Goal: Task Accomplishment & Management: Use online tool/utility

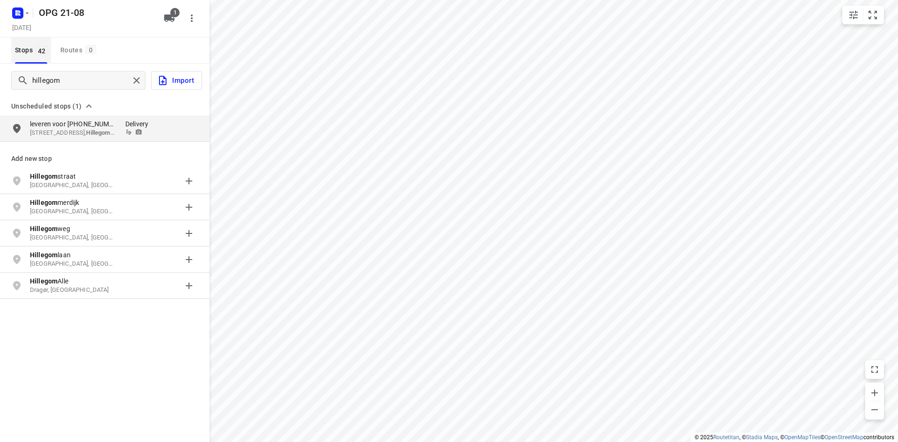
click at [36, 48] on span "42" at bounding box center [42, 50] width 13 height 9
click at [25, 11] on icon "button" at bounding box center [26, 12] width 7 height 7
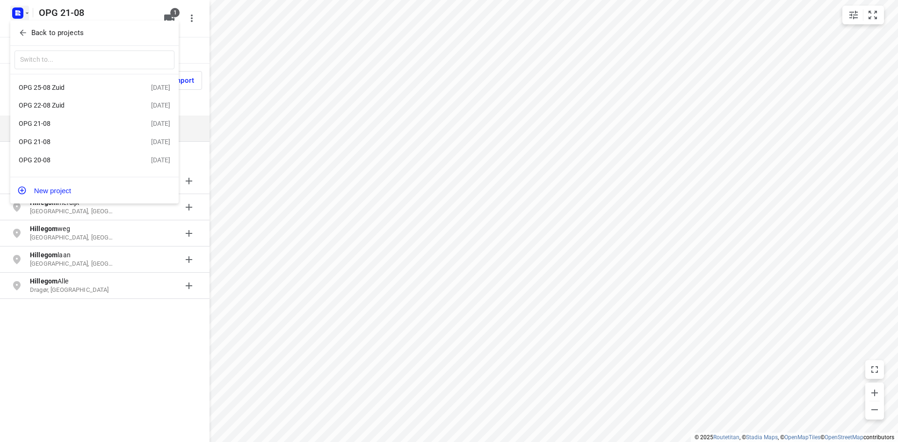
click at [56, 158] on div "OPG 20-08" at bounding box center [73, 159] width 108 height 7
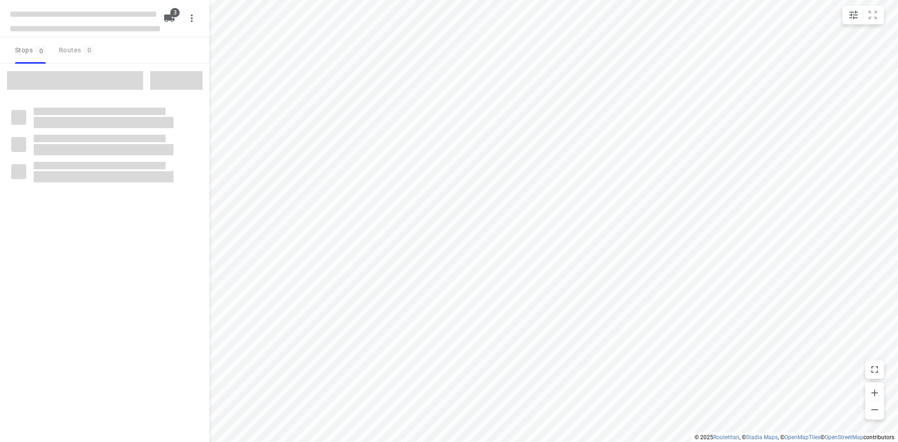
type input "distance"
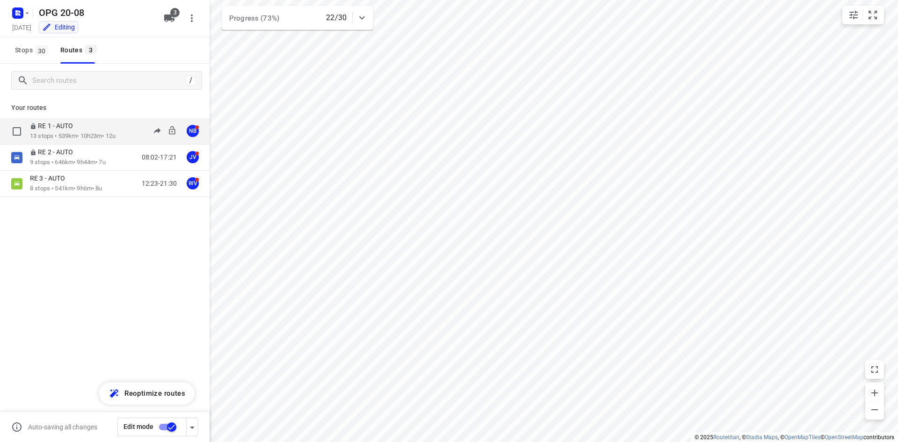
click at [67, 132] on p "13 stops • 539km • 10h23m • 12u" at bounding box center [73, 136] width 86 height 9
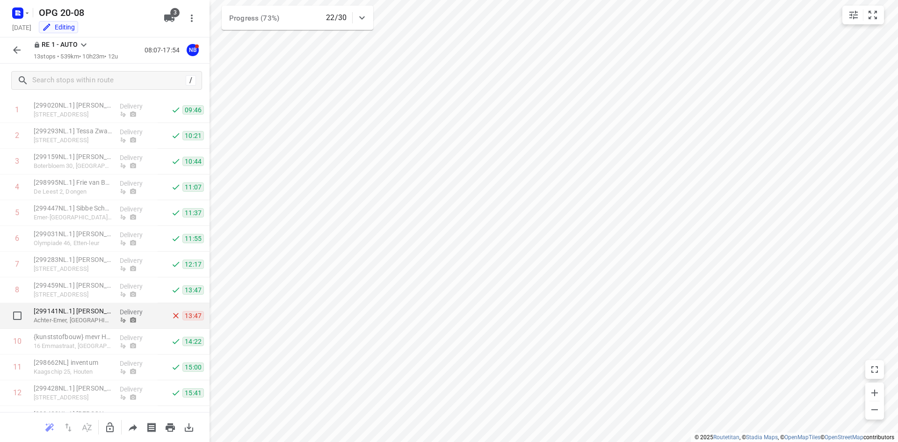
scroll to position [92, 0]
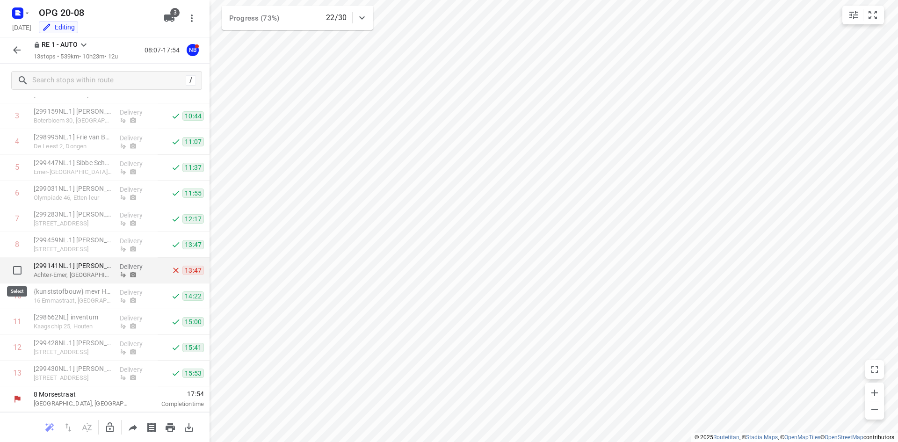
click at [17, 270] on input "checkbox" at bounding box center [17, 270] width 19 height 19
checkbox input "true"
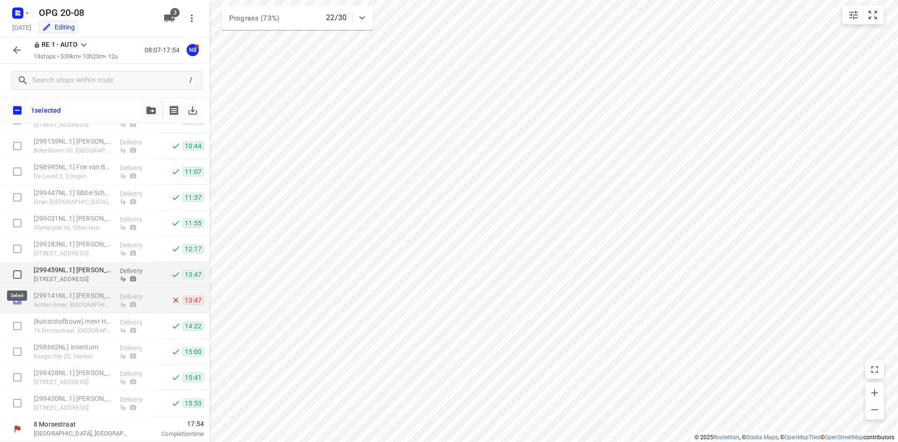
scroll to position [88, 0]
click at [151, 104] on button "button" at bounding box center [151, 110] width 19 height 19
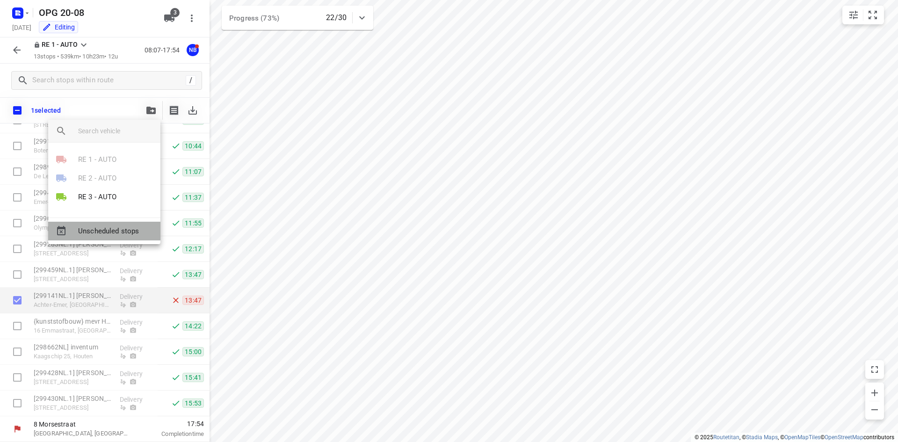
click at [106, 230] on span "Unscheduled stops" at bounding box center [115, 231] width 75 height 11
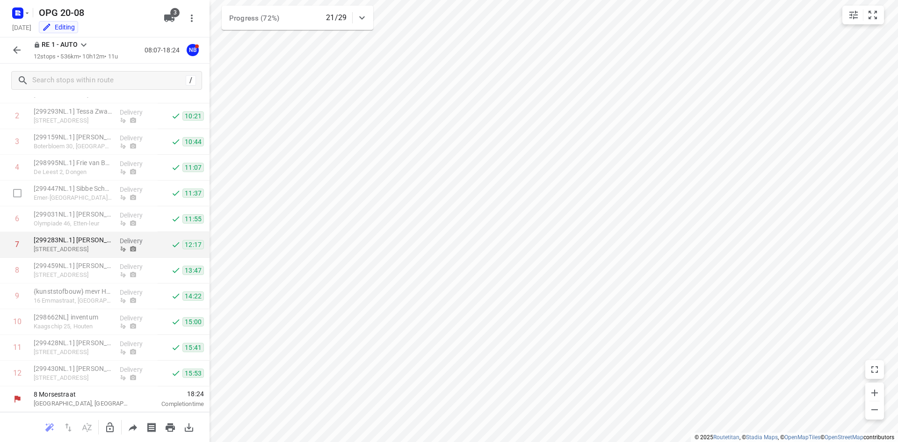
scroll to position [0, 0]
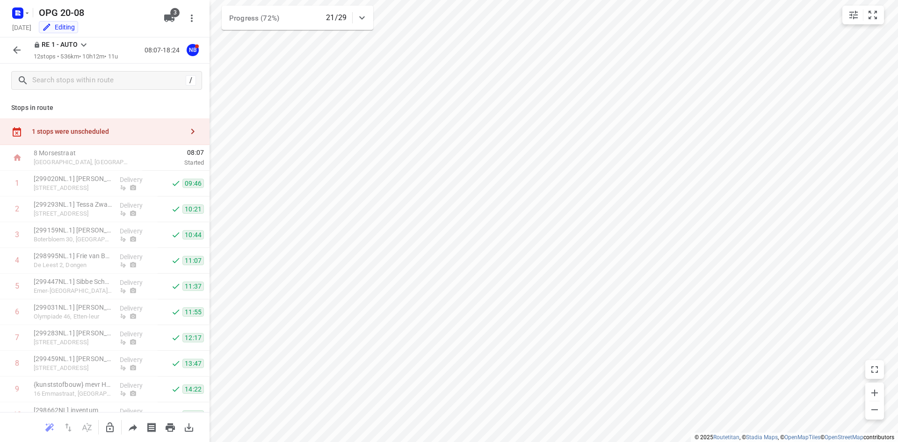
click at [82, 45] on icon at bounding box center [83, 44] width 11 height 11
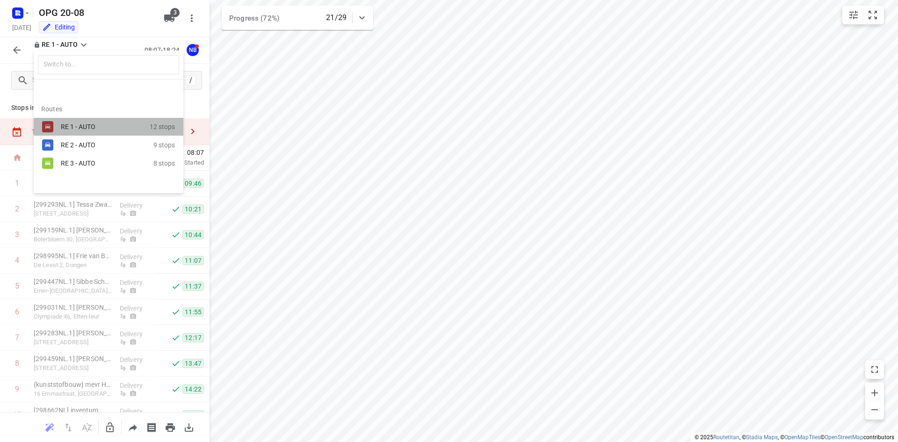
click at [78, 123] on div "RE 1 - AUTO" at bounding box center [101, 126] width 80 height 7
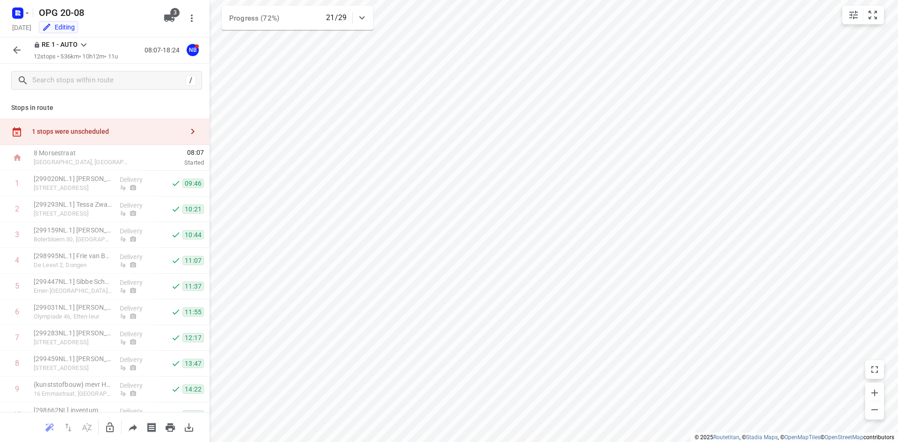
click at [85, 46] on icon at bounding box center [83, 44] width 11 height 11
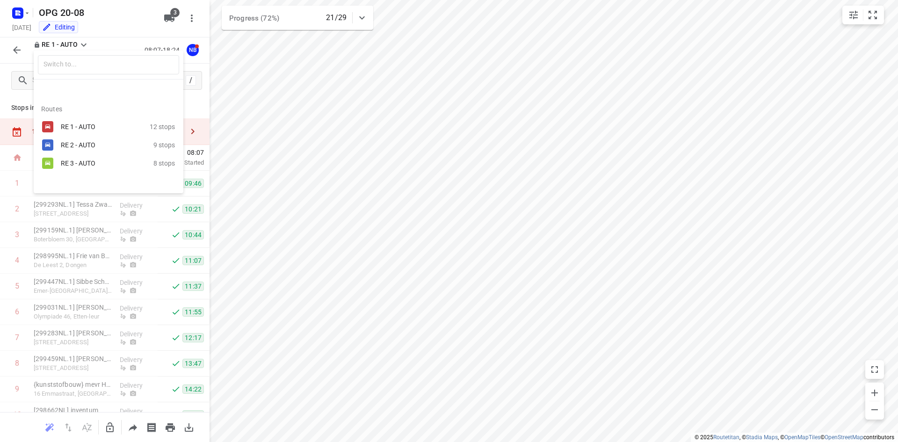
click at [81, 143] on div "RE 2 - AUTO" at bounding box center [101, 144] width 80 height 7
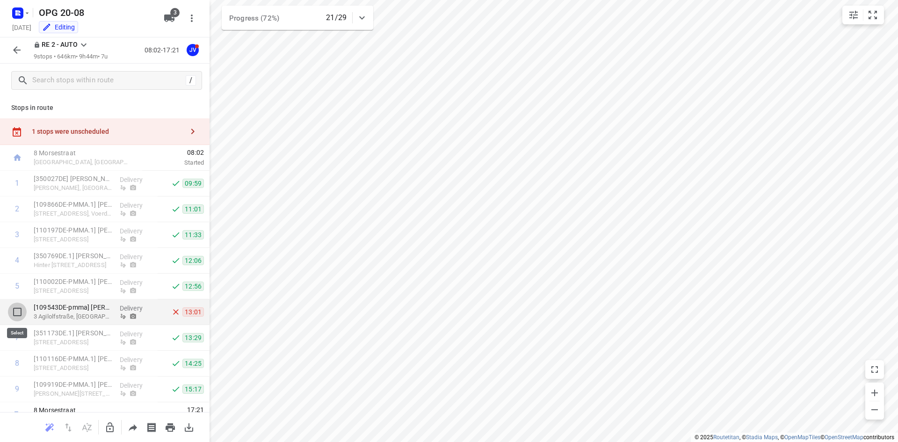
click at [11, 311] on input "checkbox" at bounding box center [17, 312] width 19 height 19
checkbox input "true"
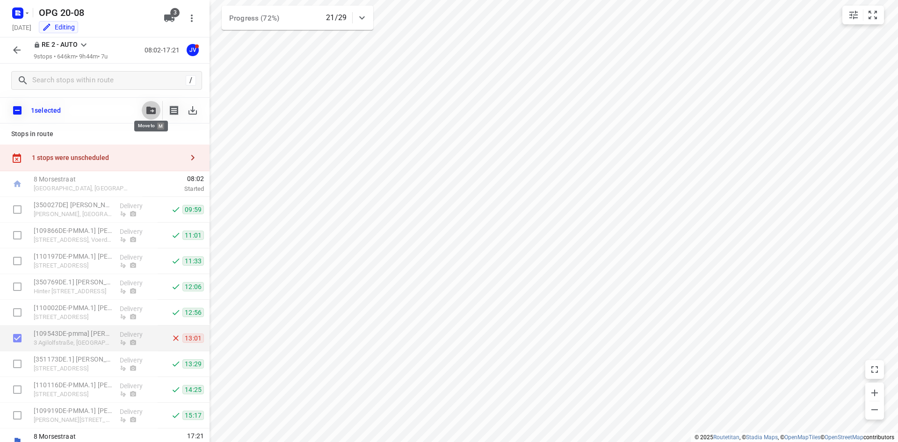
click at [153, 109] on icon "button" at bounding box center [150, 110] width 9 height 7
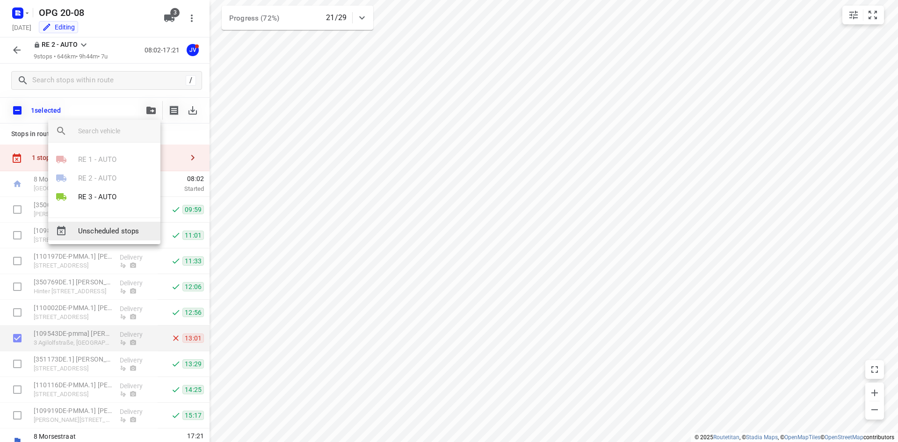
click at [117, 234] on span "Unscheduled stops" at bounding box center [115, 231] width 75 height 11
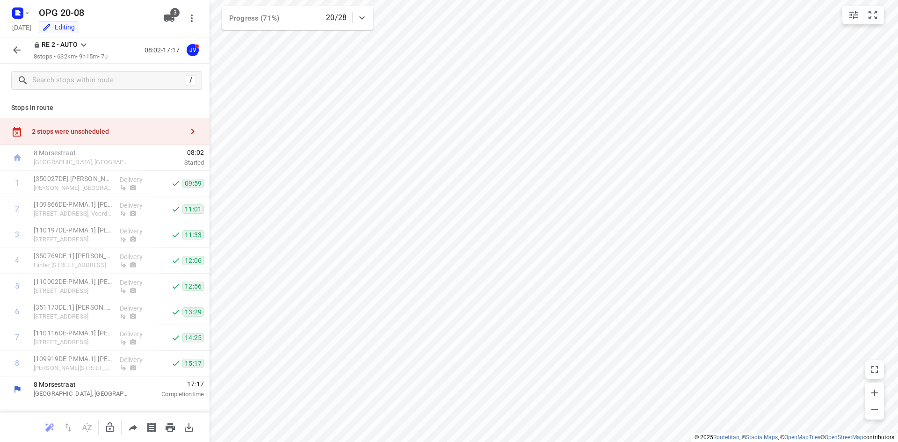
click at [84, 44] on icon at bounding box center [83, 44] width 11 height 11
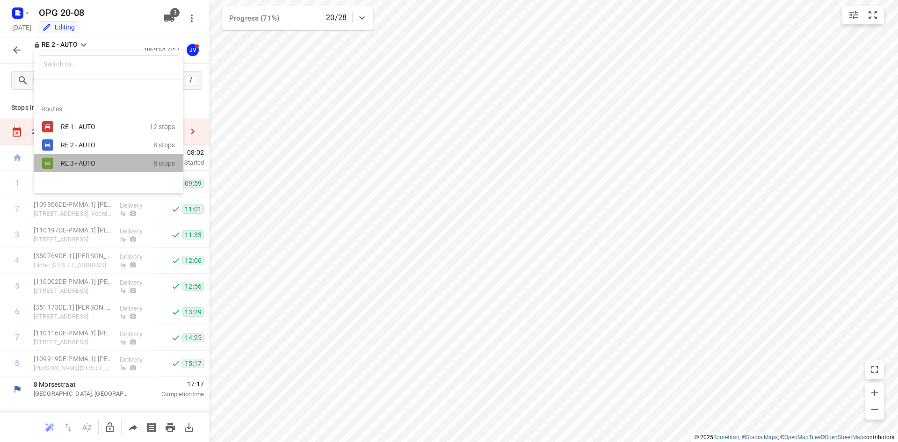
click at [84, 160] on div "RE 3 - AUTO" at bounding box center [101, 163] width 80 height 7
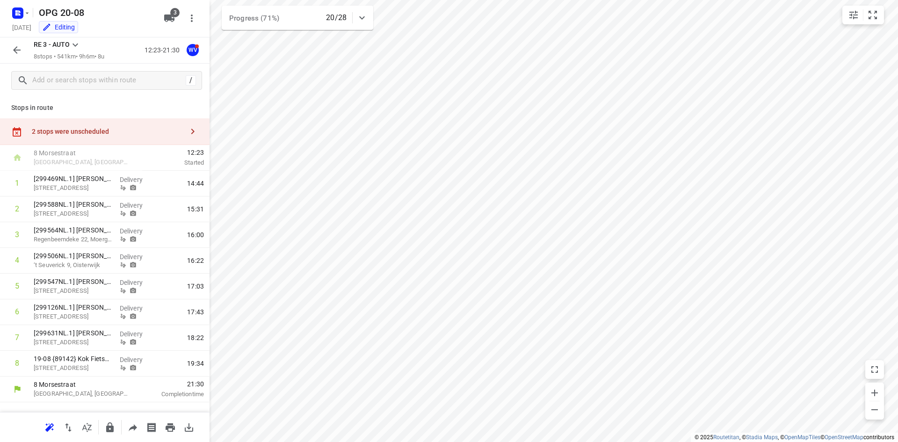
click at [193, 133] on icon "button" at bounding box center [192, 131] width 11 height 11
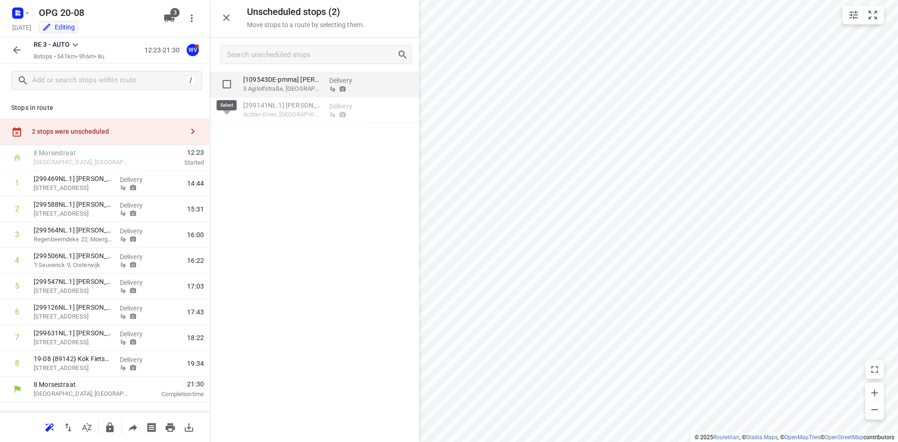
click at [228, 83] on input "grid" at bounding box center [227, 84] width 19 height 19
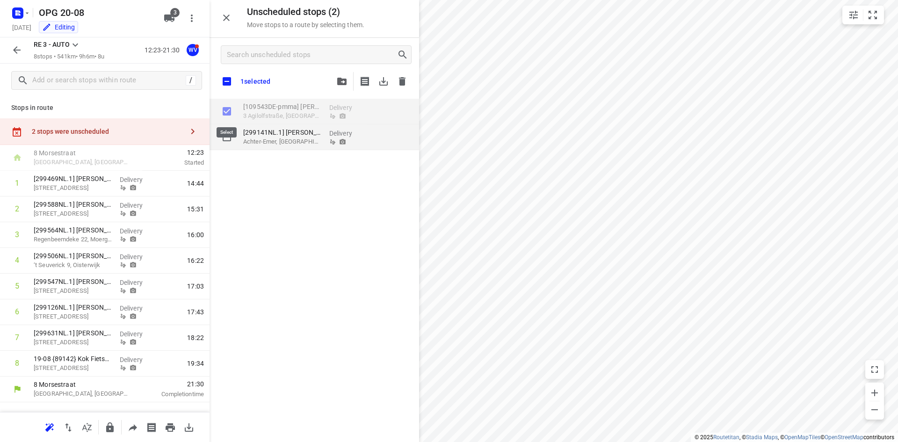
checkbox input "true"
click at [225, 135] on input "grid" at bounding box center [227, 137] width 19 height 19
checkbox input "true"
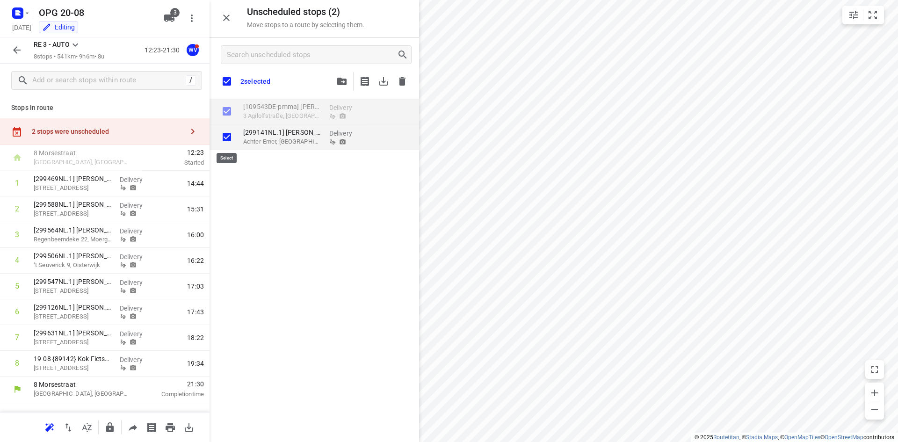
checkbox input "true"
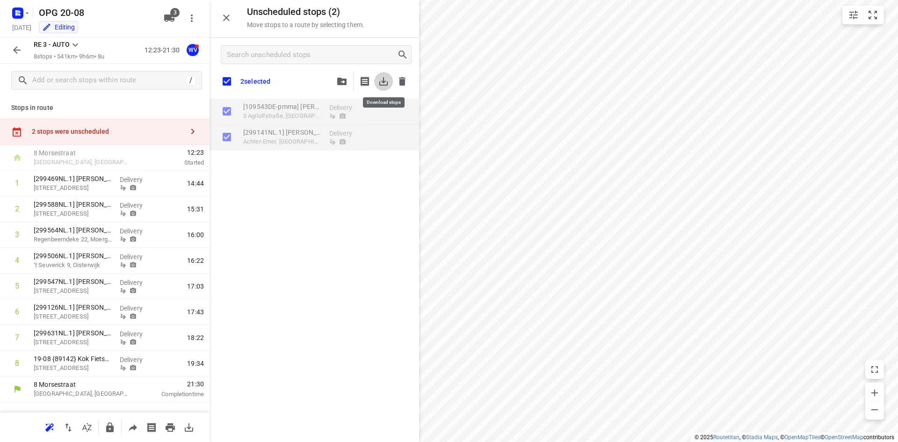
click at [383, 80] on icon "button" at bounding box center [383, 81] width 8 height 8
click at [26, 12] on icon "button" at bounding box center [26, 12] width 7 height 7
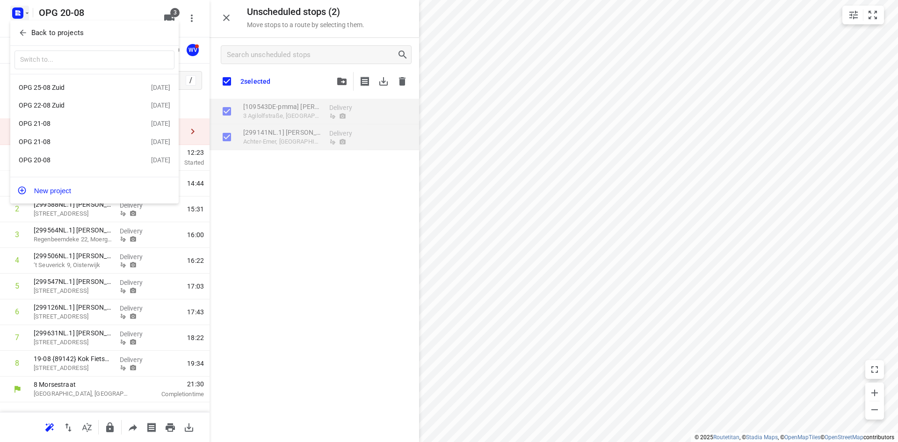
click at [63, 123] on div "OPG 21-08" at bounding box center [73, 123] width 108 height 7
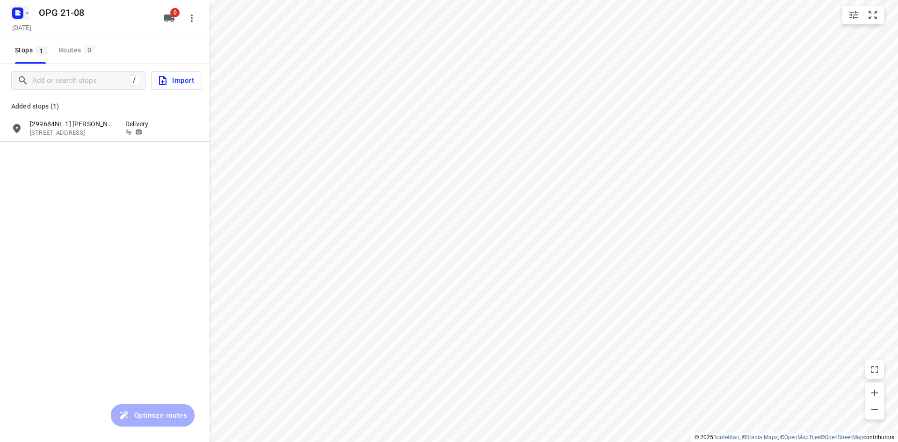
click at [24, 9] on icon "button" at bounding box center [26, 12] width 7 height 7
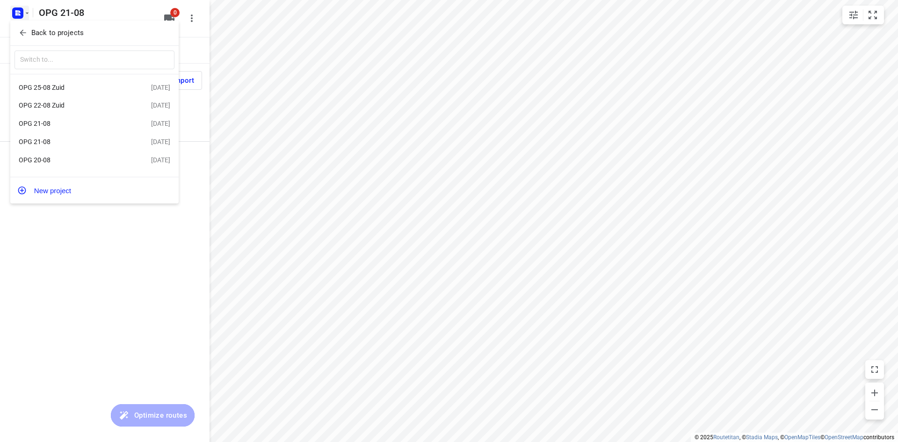
click at [62, 129] on div "OPG 21-08" at bounding box center [85, 123] width 132 height 11
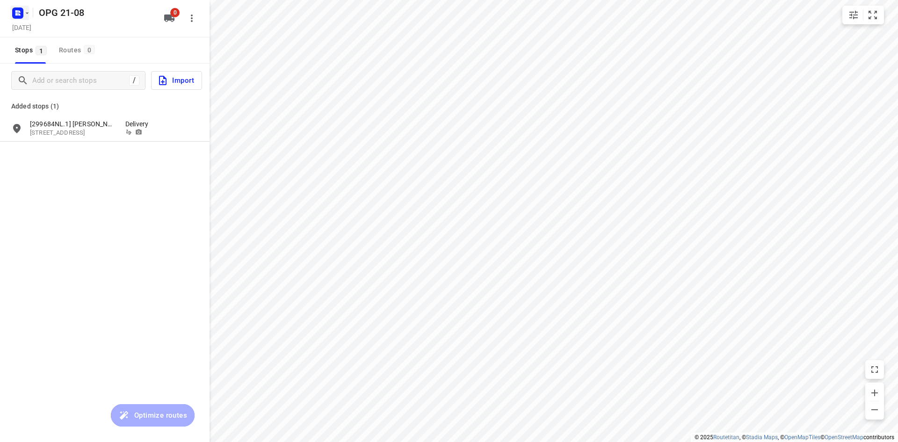
click at [29, 11] on icon "button" at bounding box center [26, 12] width 7 height 7
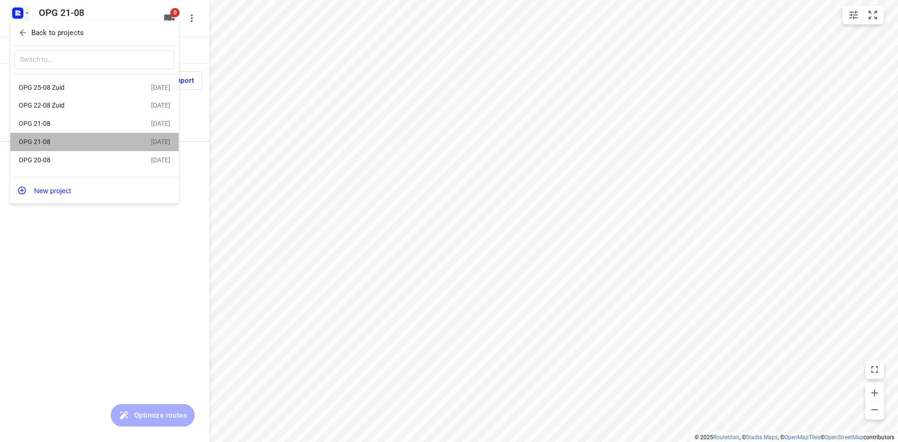
click at [46, 143] on div "OPG 21-08" at bounding box center [73, 141] width 108 height 7
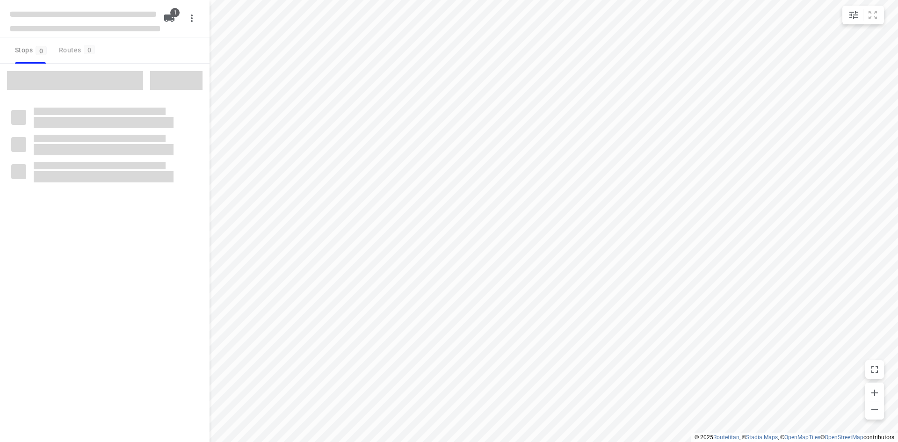
type input "distance"
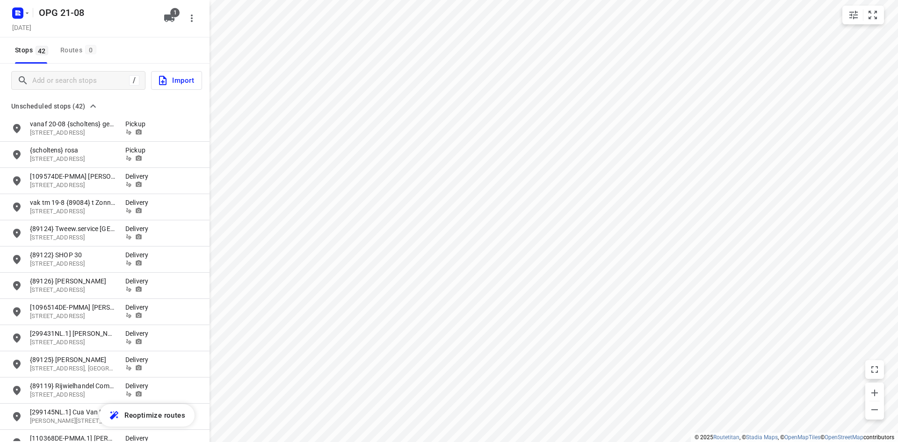
click at [184, 81] on span "Import" at bounding box center [175, 80] width 37 height 12
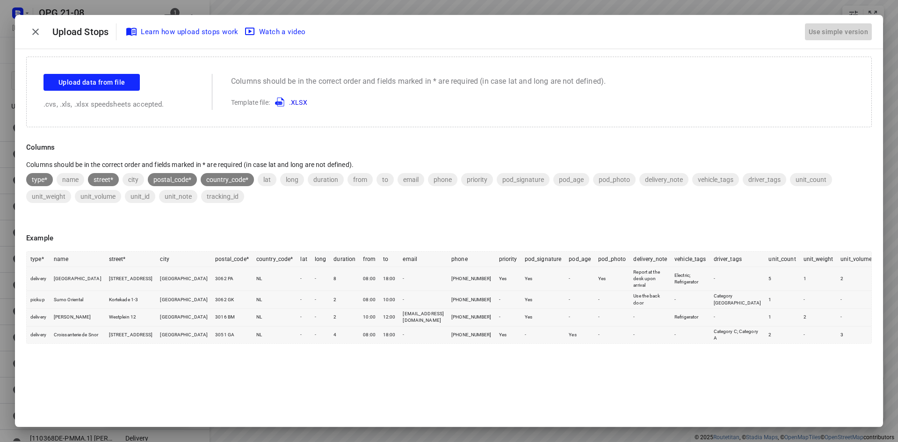
click at [837, 33] on div "Use simple version" at bounding box center [838, 31] width 63 height 15
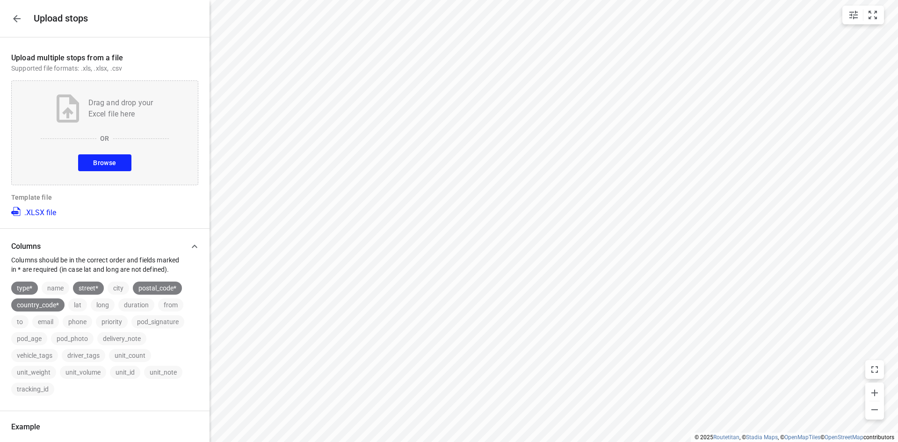
click at [120, 169] on button "Browse" at bounding box center [104, 162] width 53 height 17
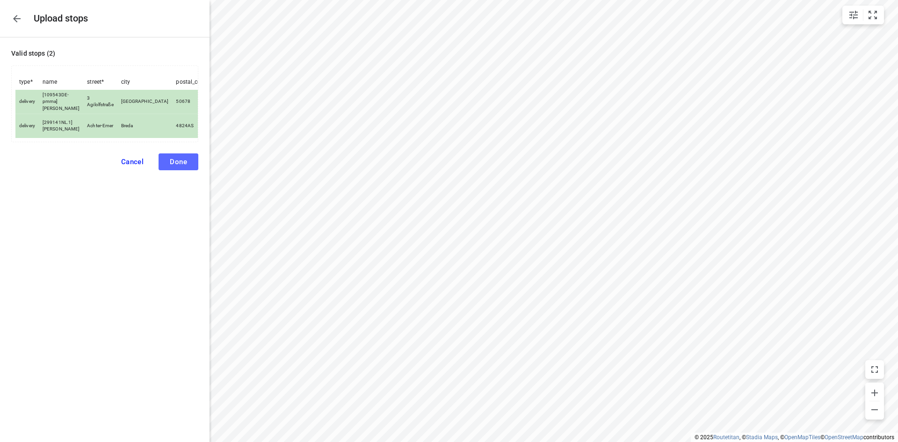
click at [188, 170] on button "Done" at bounding box center [179, 161] width 40 height 17
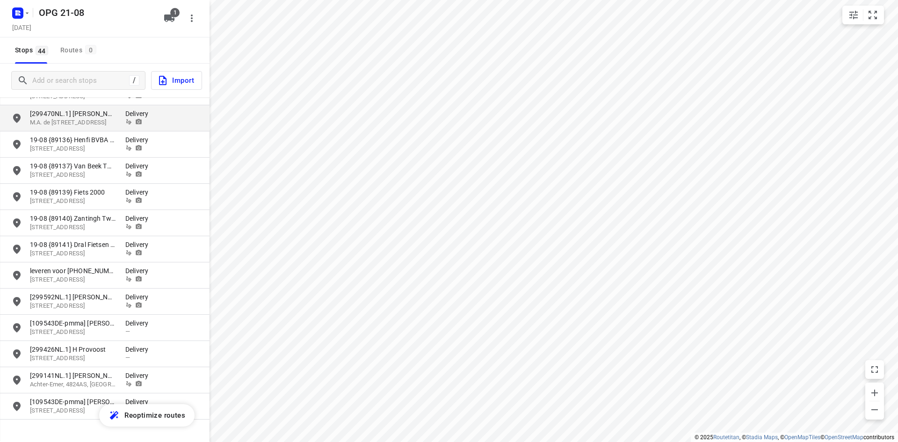
scroll to position [874, 0]
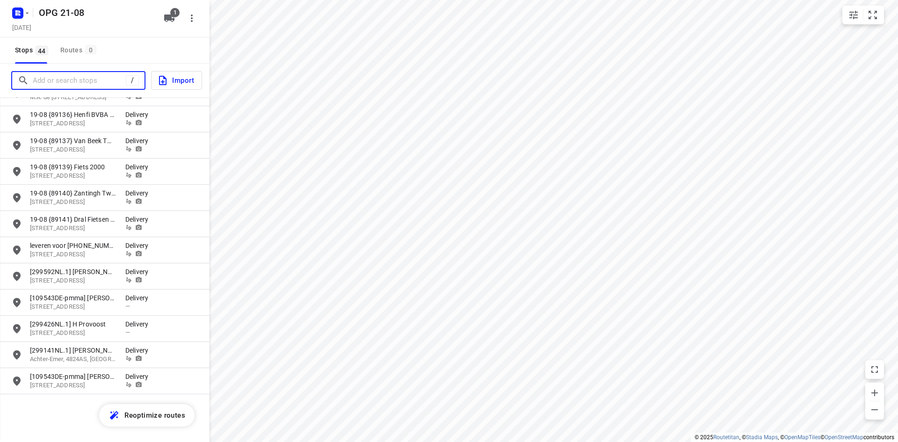
click at [97, 82] on input "Add or search stops" at bounding box center [79, 80] width 93 height 15
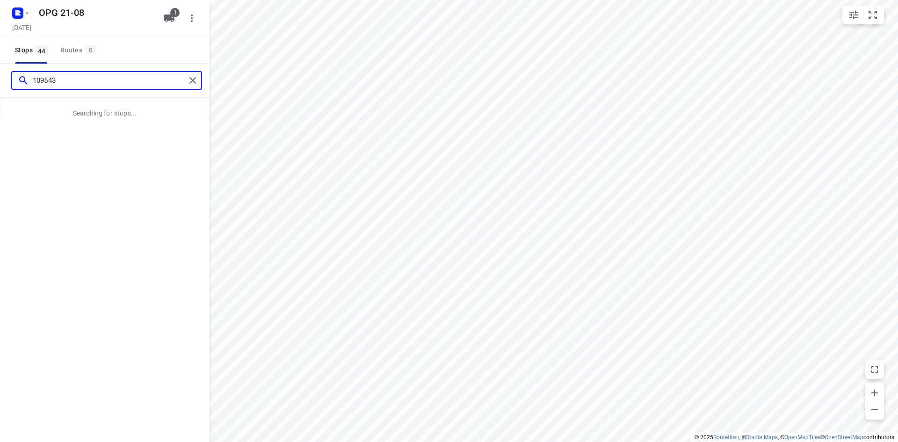
type input "109543"
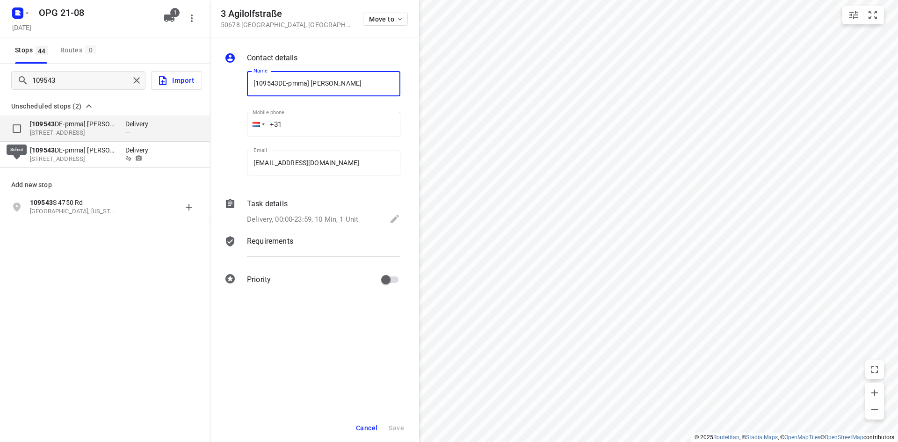
click at [18, 128] on input "grid" at bounding box center [16, 128] width 19 height 19
checkbox input "true"
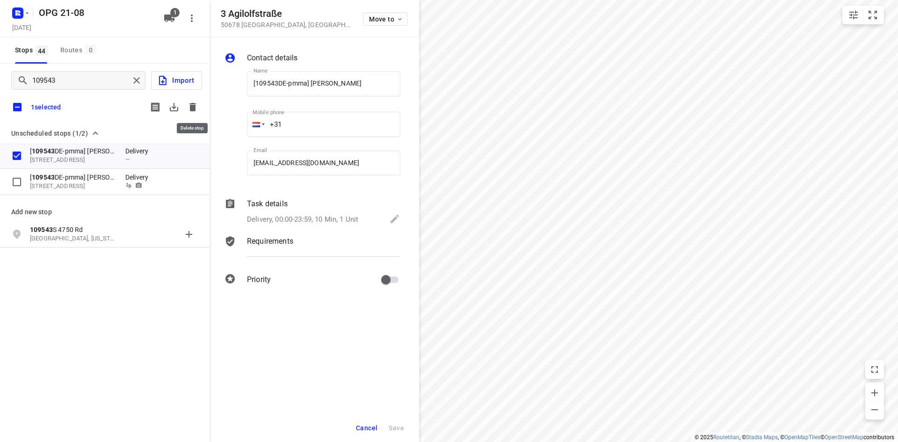
click at [190, 104] on icon "button" at bounding box center [192, 107] width 7 height 8
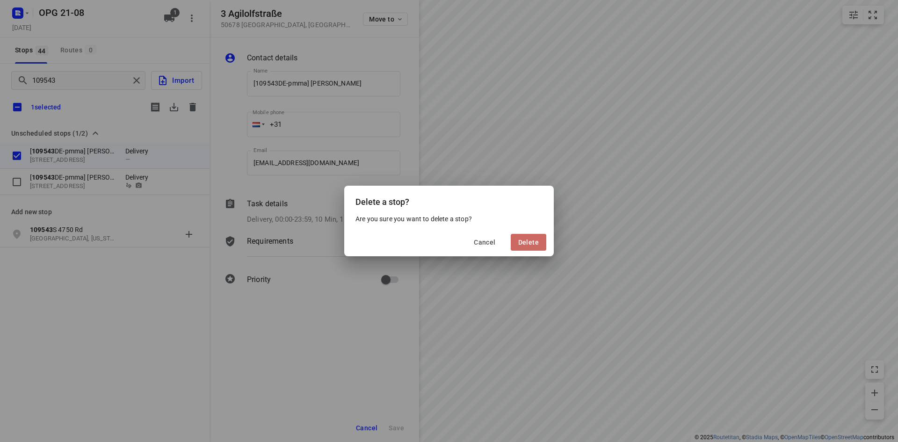
click at [535, 243] on span "Delete" at bounding box center [528, 242] width 21 height 7
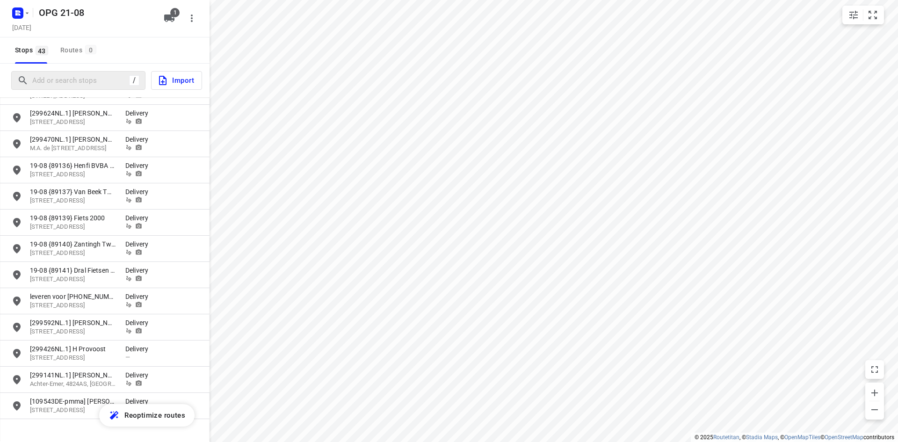
scroll to position [848, 0]
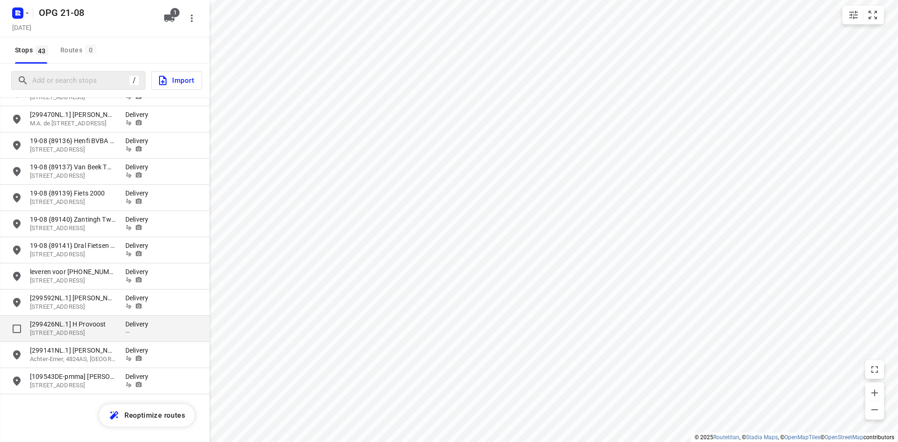
click at [56, 326] on p "[299426NL.1] H Provoost" at bounding box center [73, 324] width 86 height 9
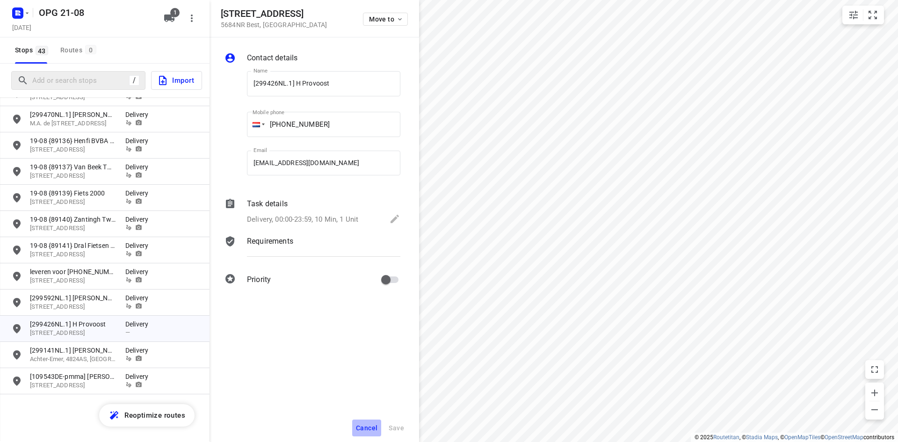
click at [364, 425] on span "Cancel" at bounding box center [367, 427] width 22 height 7
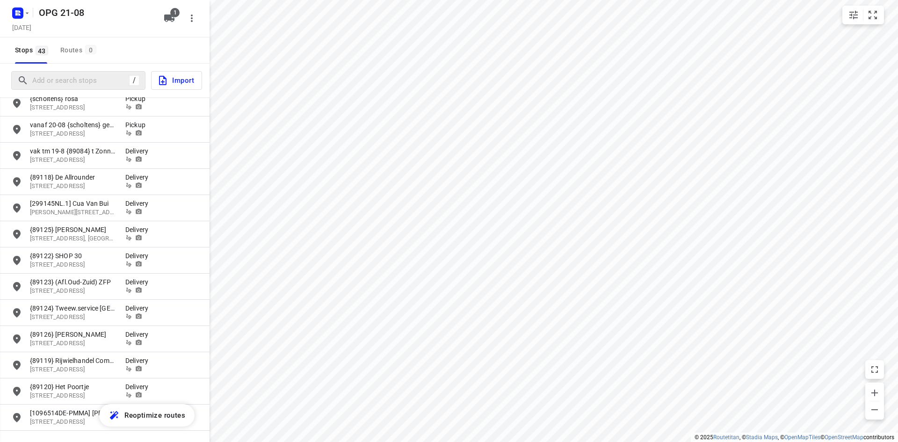
scroll to position [0, 0]
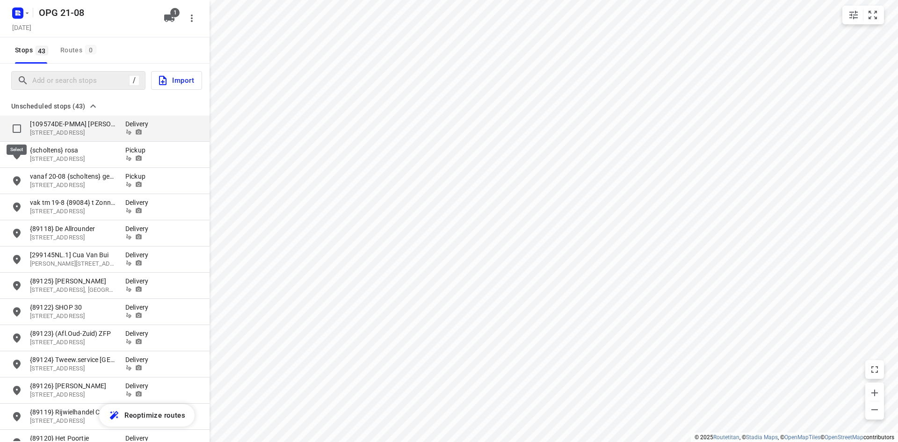
click at [16, 126] on input "grid" at bounding box center [16, 128] width 19 height 19
checkbox input "true"
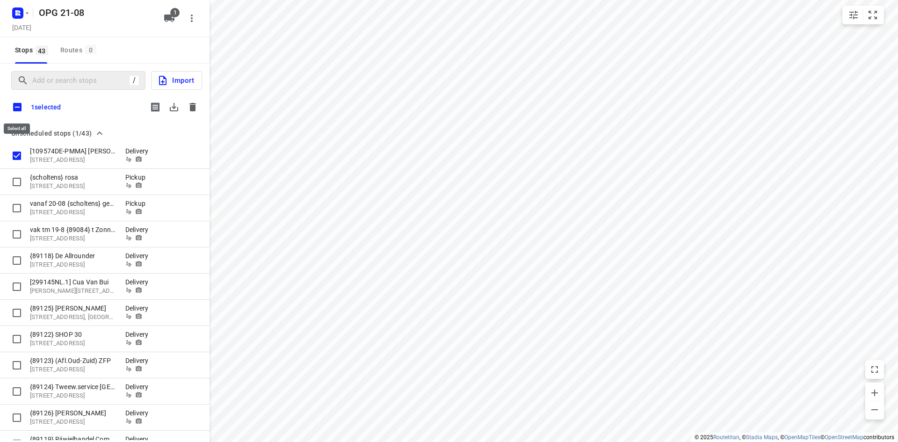
click at [17, 104] on input "checkbox" at bounding box center [17, 107] width 20 height 20
checkbox input "true"
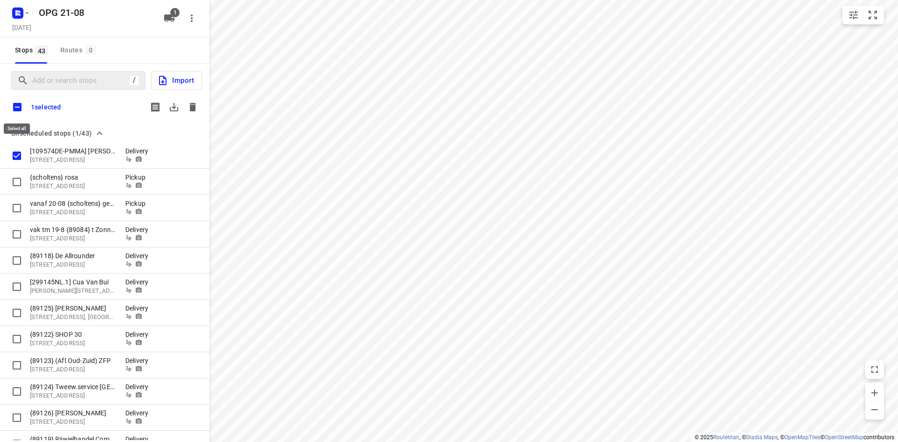
checkbox input "true"
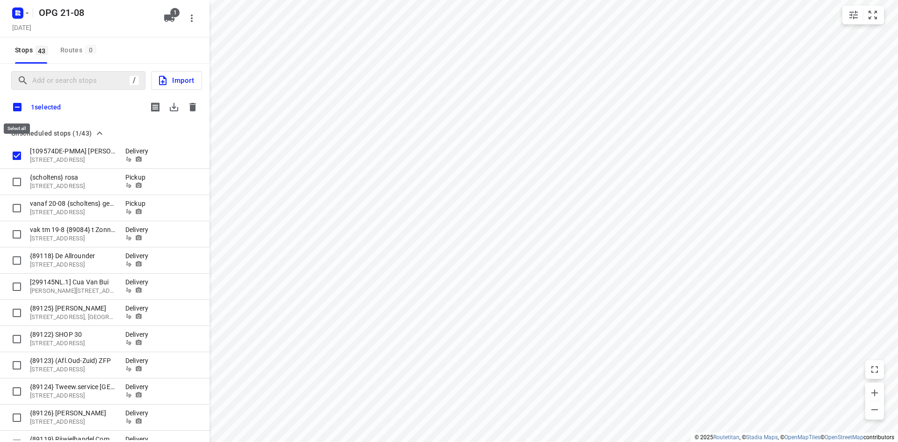
checkbox input "true"
click at [176, 109] on icon "button" at bounding box center [173, 107] width 11 height 11
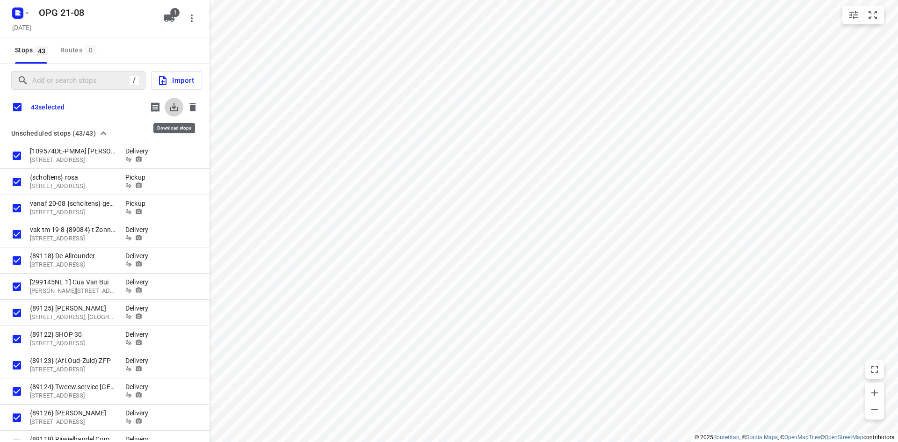
click at [175, 104] on icon "button" at bounding box center [174, 107] width 8 height 8
click at [193, 105] on icon "button" at bounding box center [192, 107] width 7 height 8
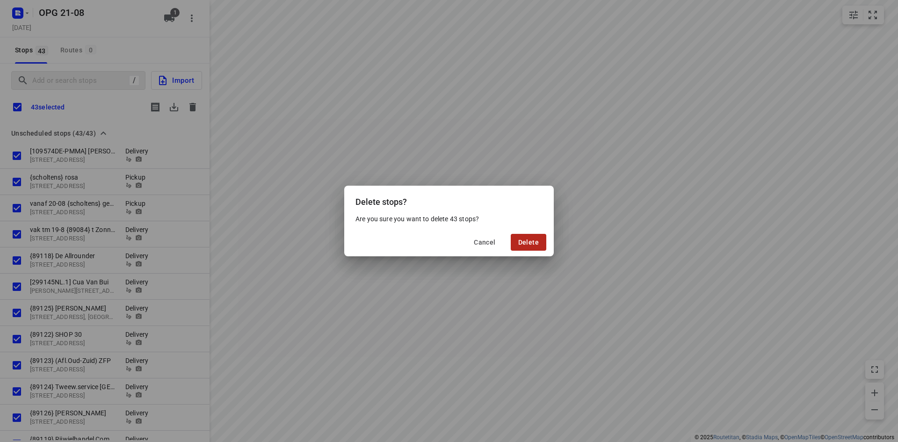
click at [527, 240] on span "Delete" at bounding box center [528, 242] width 21 height 7
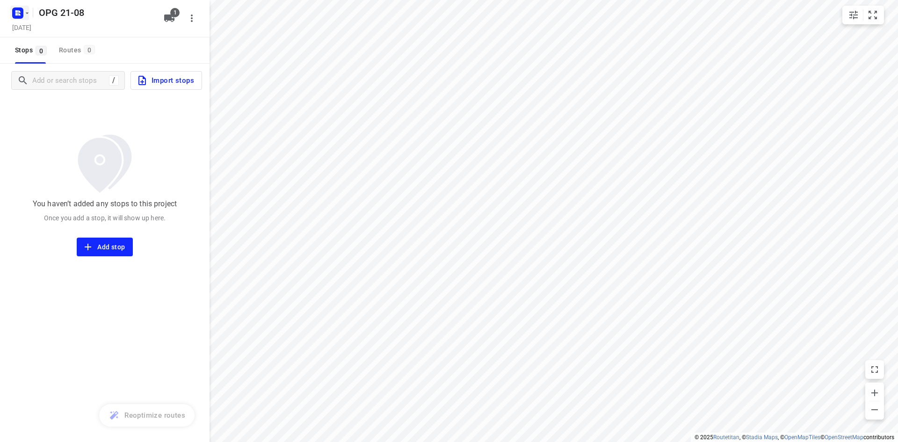
click at [26, 18] on button "button" at bounding box center [19, 13] width 19 height 15
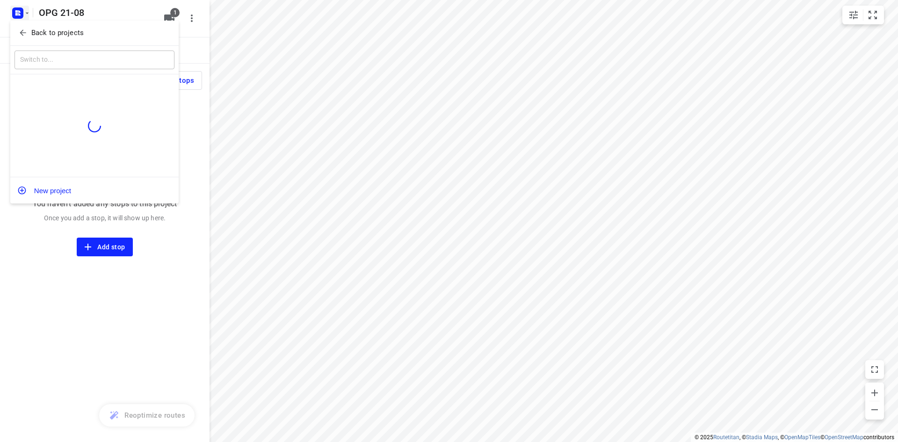
click at [43, 29] on p "Back to projects" at bounding box center [57, 33] width 52 height 11
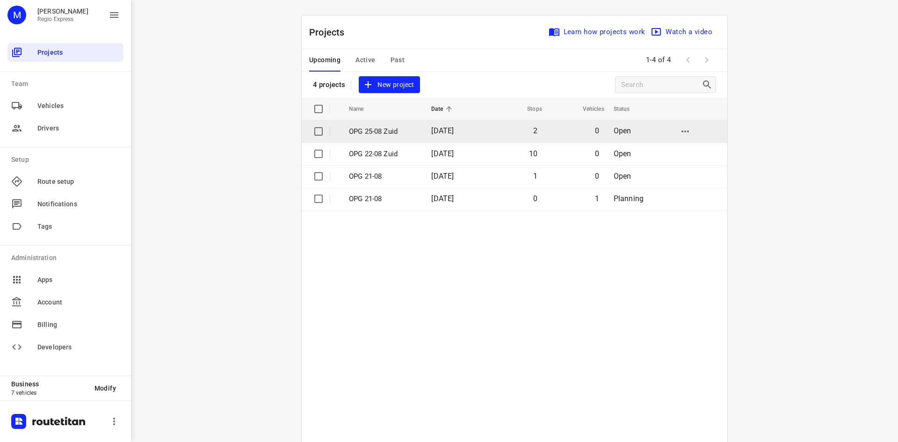
click at [382, 132] on p "OPG 25-08 Zuid" at bounding box center [383, 131] width 68 height 11
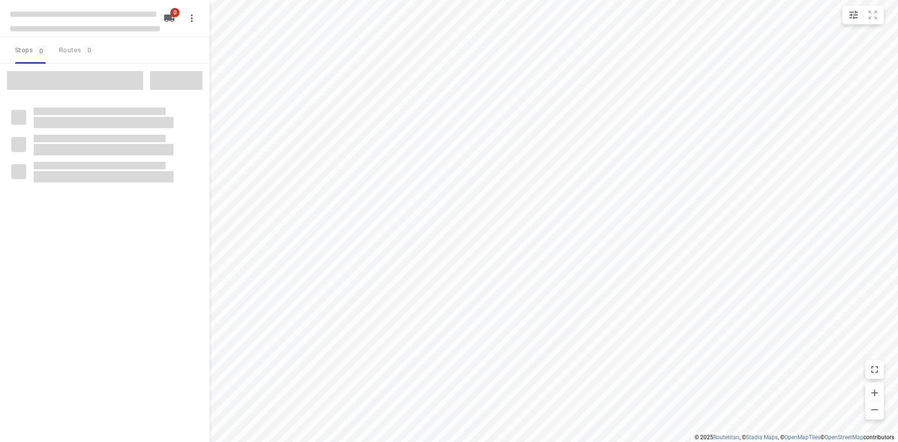
type input "distance"
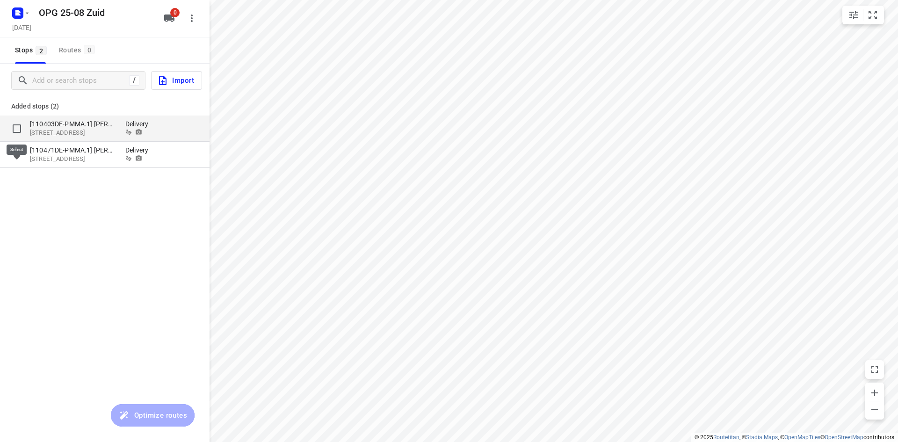
click at [17, 128] on input "grid" at bounding box center [16, 128] width 19 height 19
checkbox input "true"
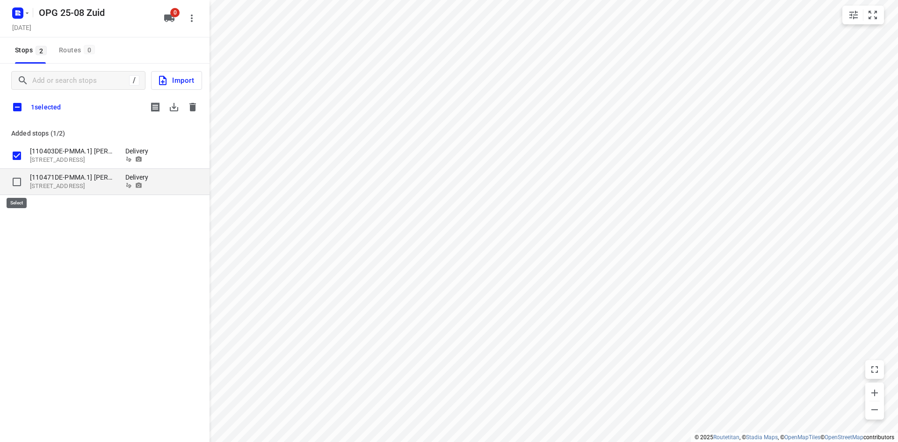
click at [16, 179] on input "grid" at bounding box center [16, 182] width 19 height 19
checkbox input "true"
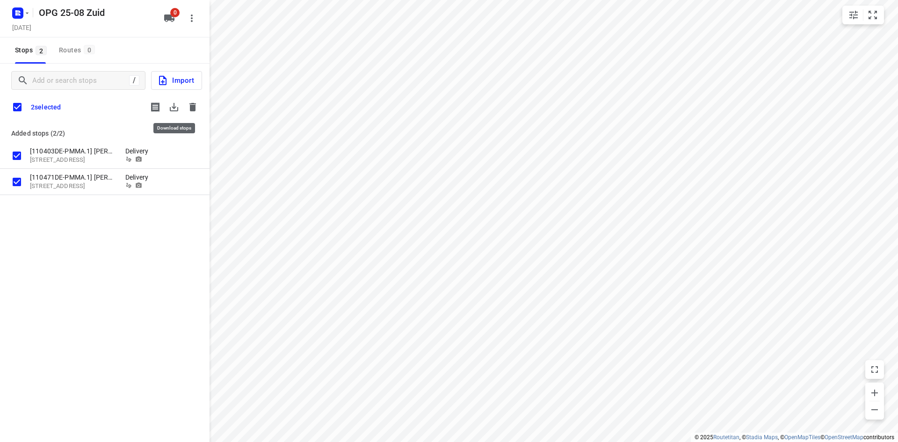
click at [171, 103] on icon "button" at bounding box center [173, 107] width 11 height 11
click at [194, 106] on icon "button" at bounding box center [192, 107] width 7 height 8
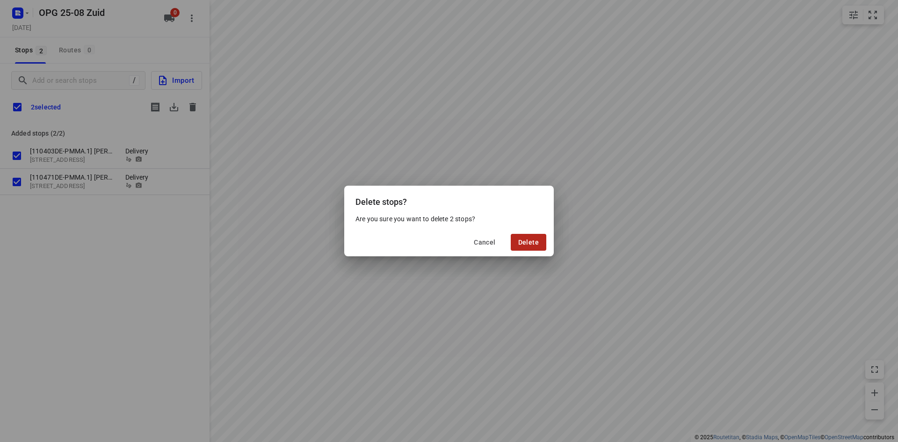
click at [546, 248] on button "Delete" at bounding box center [529, 242] width 36 height 17
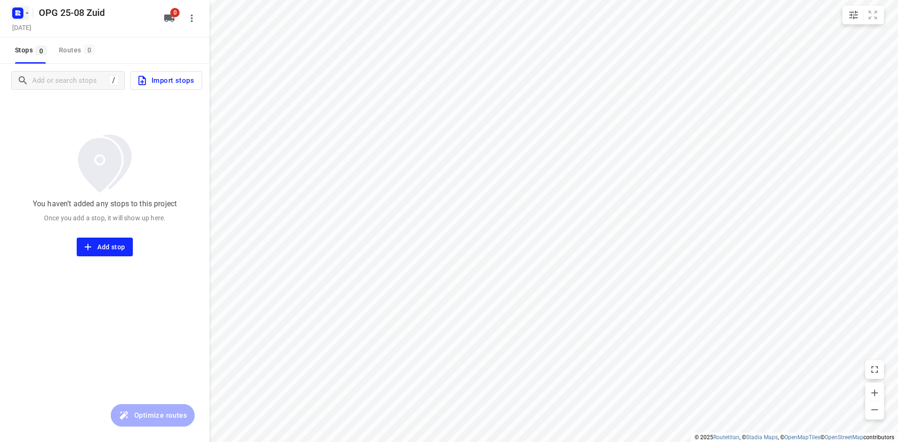
click at [26, 14] on icon "button" at bounding box center [26, 12] width 7 height 7
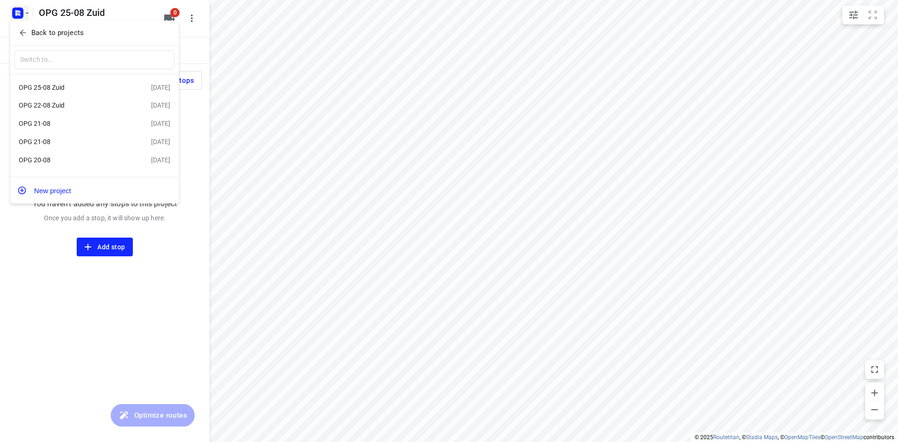
click at [69, 34] on p "Back to projects" at bounding box center [57, 33] width 52 height 11
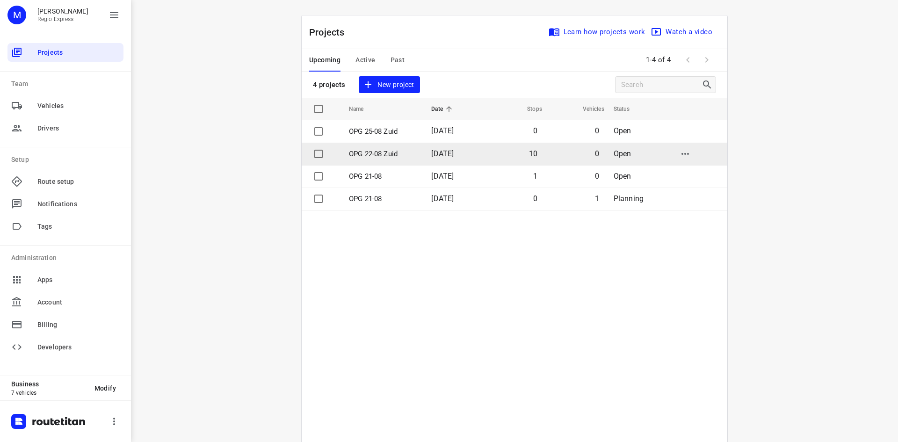
click at [362, 154] on p "OPG 22-08 Zuid" at bounding box center [383, 154] width 68 height 11
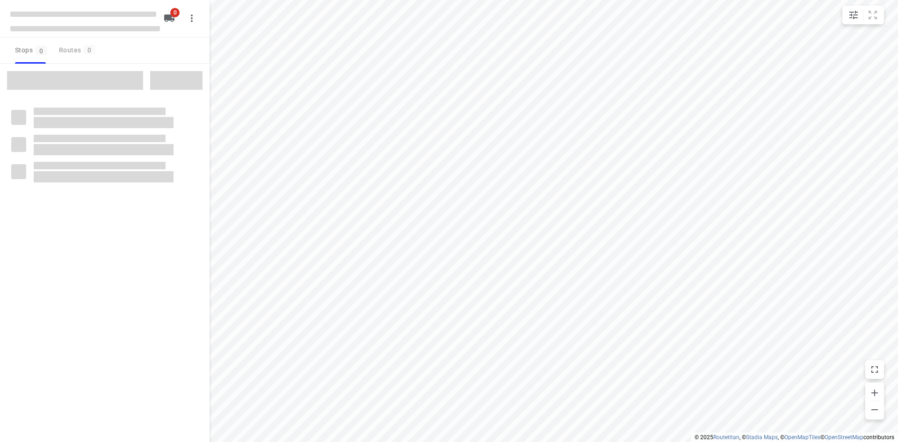
type input "distance"
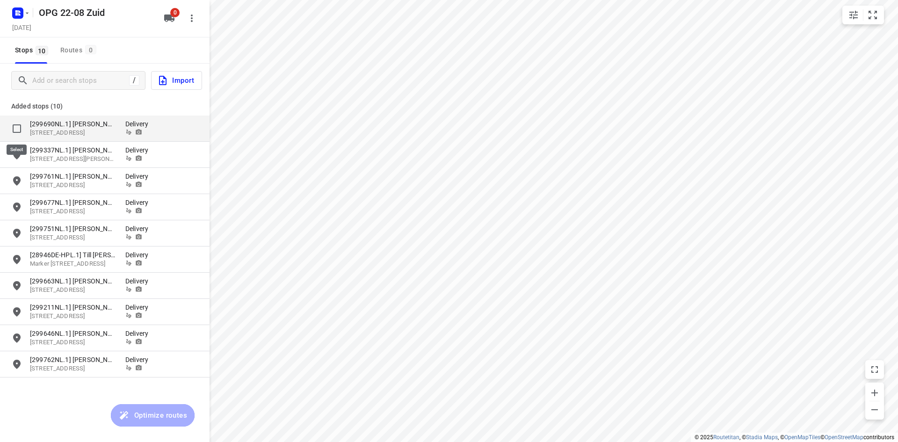
click at [17, 127] on input "grid" at bounding box center [16, 128] width 19 height 19
checkbox input "true"
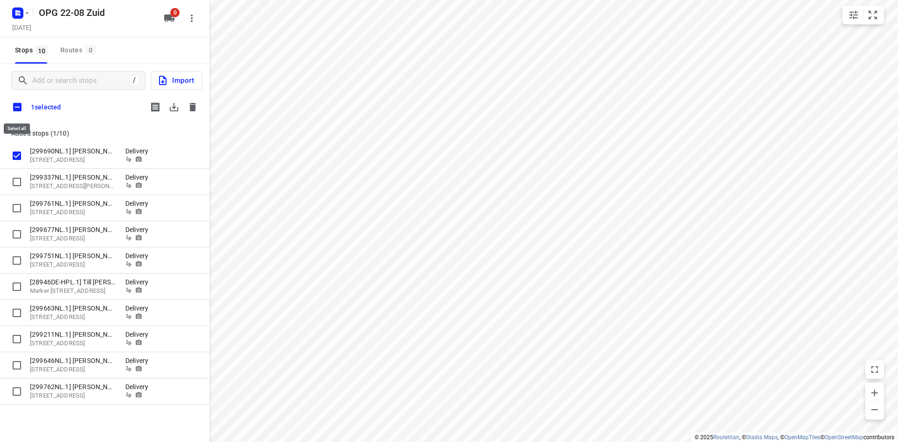
click at [20, 106] on input "checkbox" at bounding box center [17, 107] width 20 height 20
checkbox input "true"
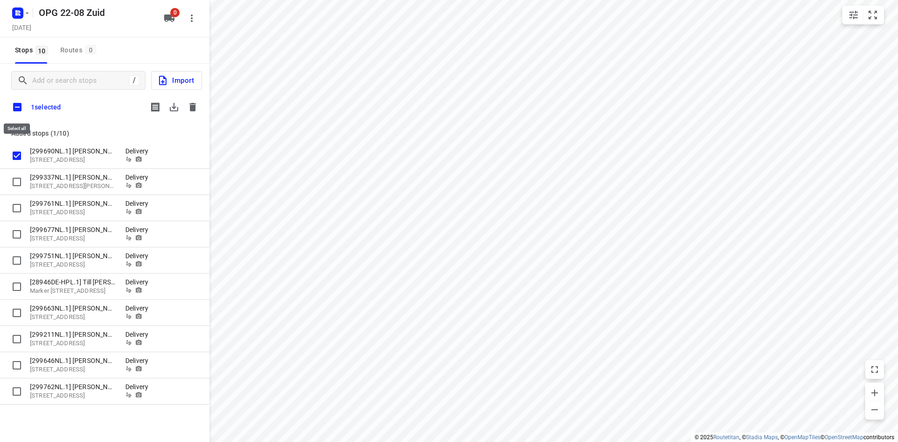
checkbox input "true"
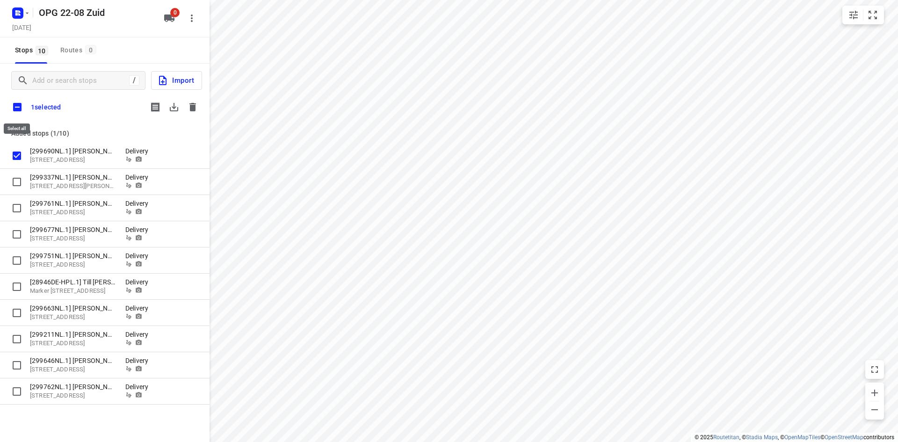
checkbox input "true"
click at [174, 104] on icon "button" at bounding box center [174, 107] width 8 height 8
click at [193, 110] on icon "button" at bounding box center [192, 107] width 7 height 8
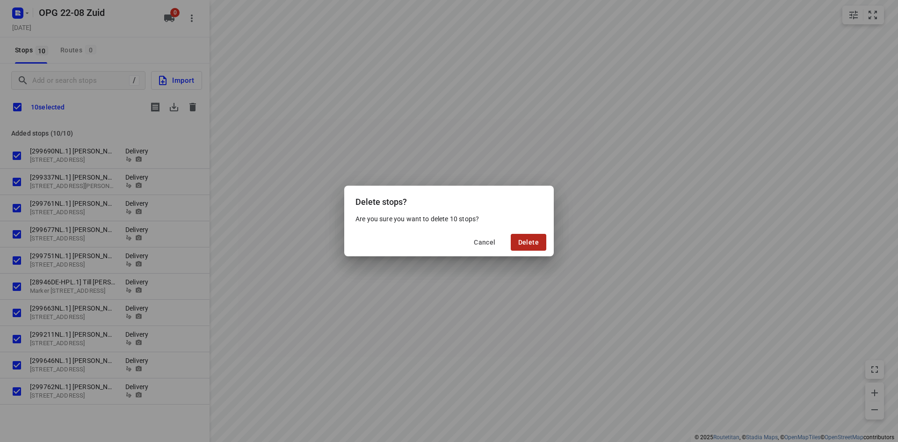
click at [537, 244] on span "Delete" at bounding box center [528, 242] width 21 height 7
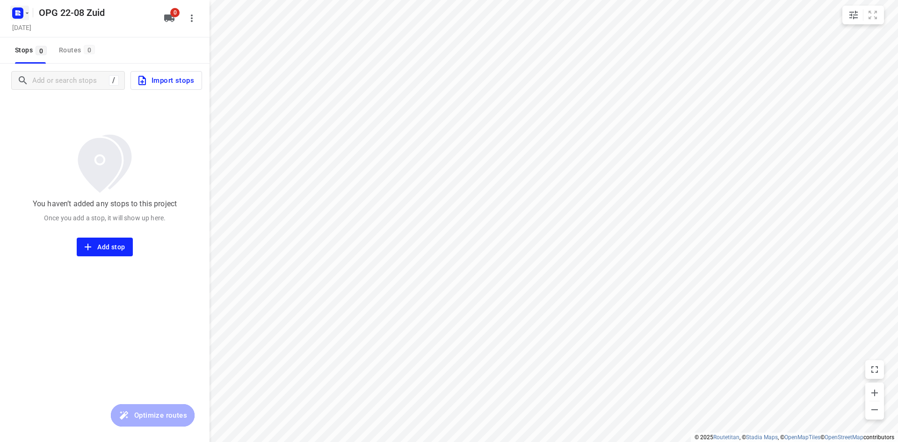
click at [28, 14] on icon "button" at bounding box center [26, 12] width 7 height 7
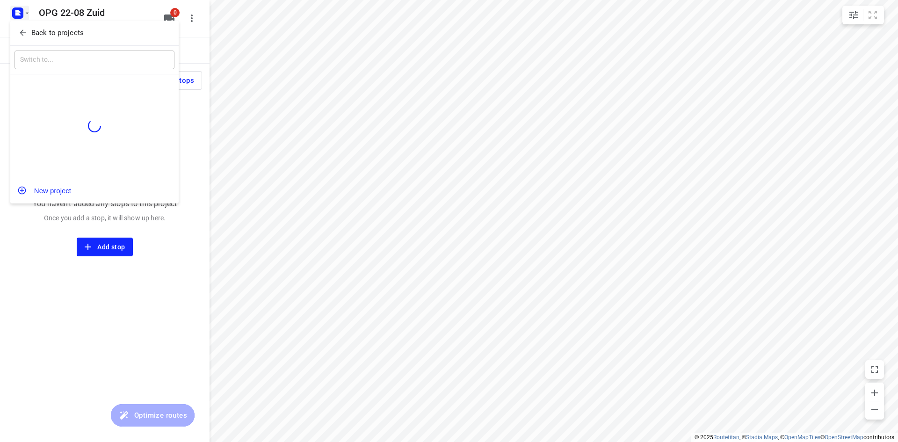
click at [33, 26] on button "Back to projects" at bounding box center [95, 32] width 160 height 15
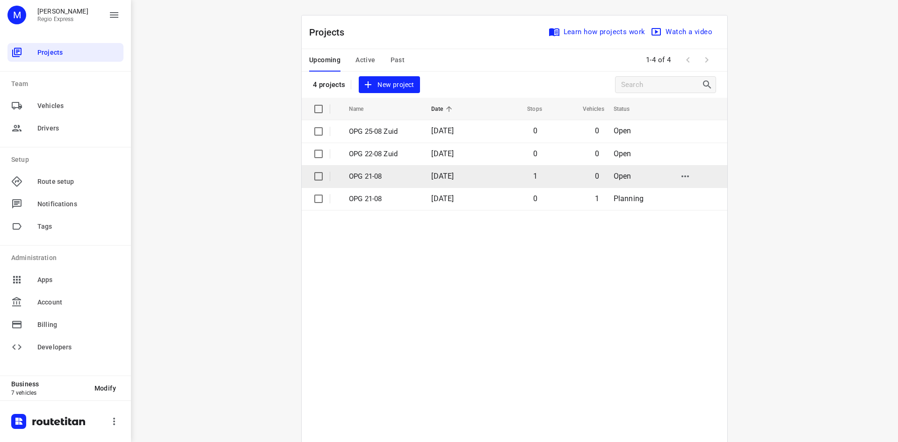
click at [370, 179] on p "OPG 21-08" at bounding box center [383, 176] width 68 height 11
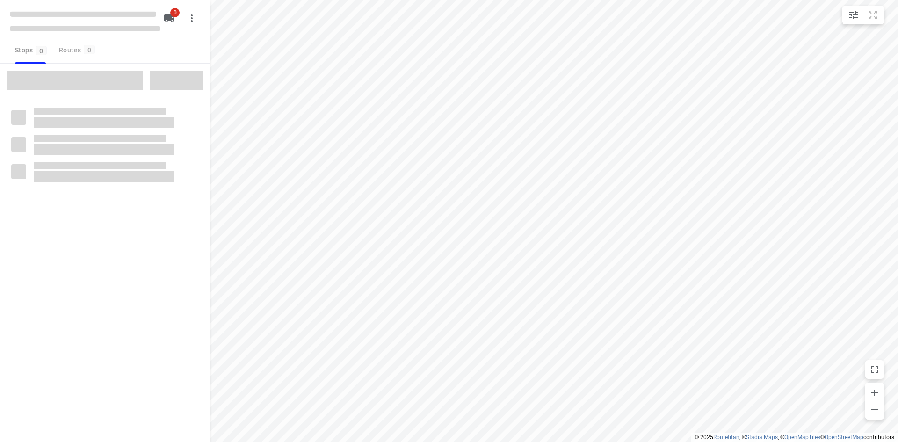
type input "distance"
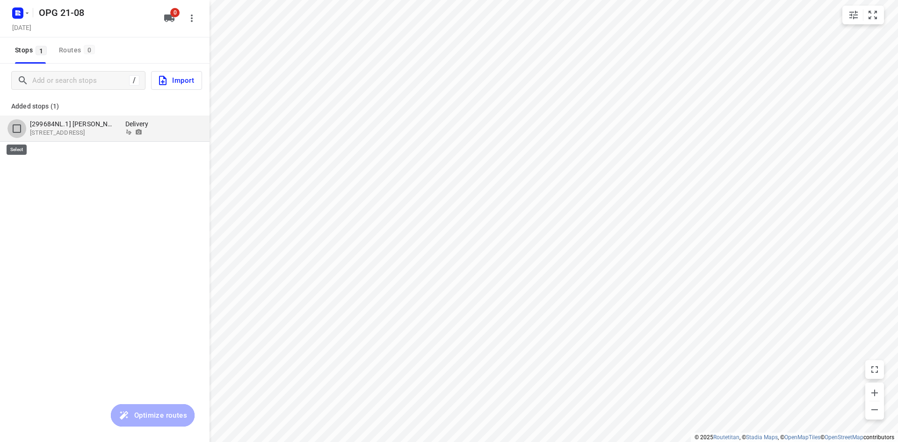
click at [17, 128] on input "grid" at bounding box center [16, 128] width 19 height 19
checkbox input "true"
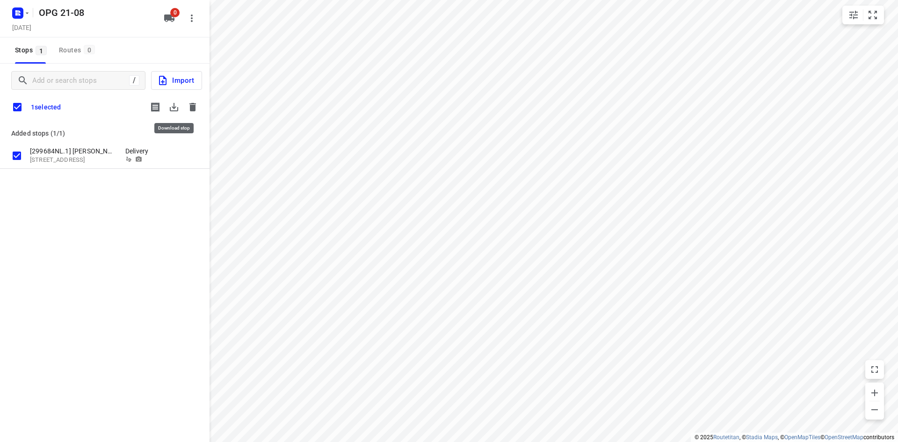
click at [173, 105] on icon "button" at bounding box center [173, 107] width 11 height 11
click at [194, 108] on icon "button" at bounding box center [192, 107] width 7 height 8
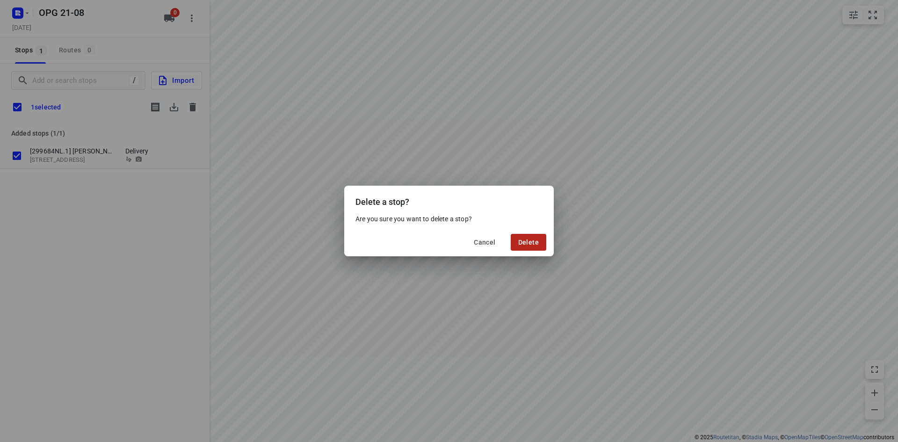
click at [528, 237] on button "Delete" at bounding box center [529, 242] width 36 height 17
